Goal: Task Accomplishment & Management: Use online tool/utility

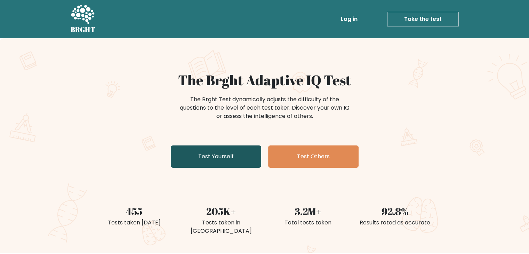
click at [222, 162] on link "Test Yourself" at bounding box center [216, 157] width 91 height 22
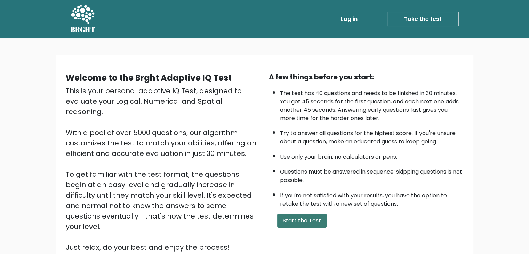
click at [306, 216] on button "Start the Test" at bounding box center [301, 221] width 49 height 14
